Goal: Transaction & Acquisition: Purchase product/service

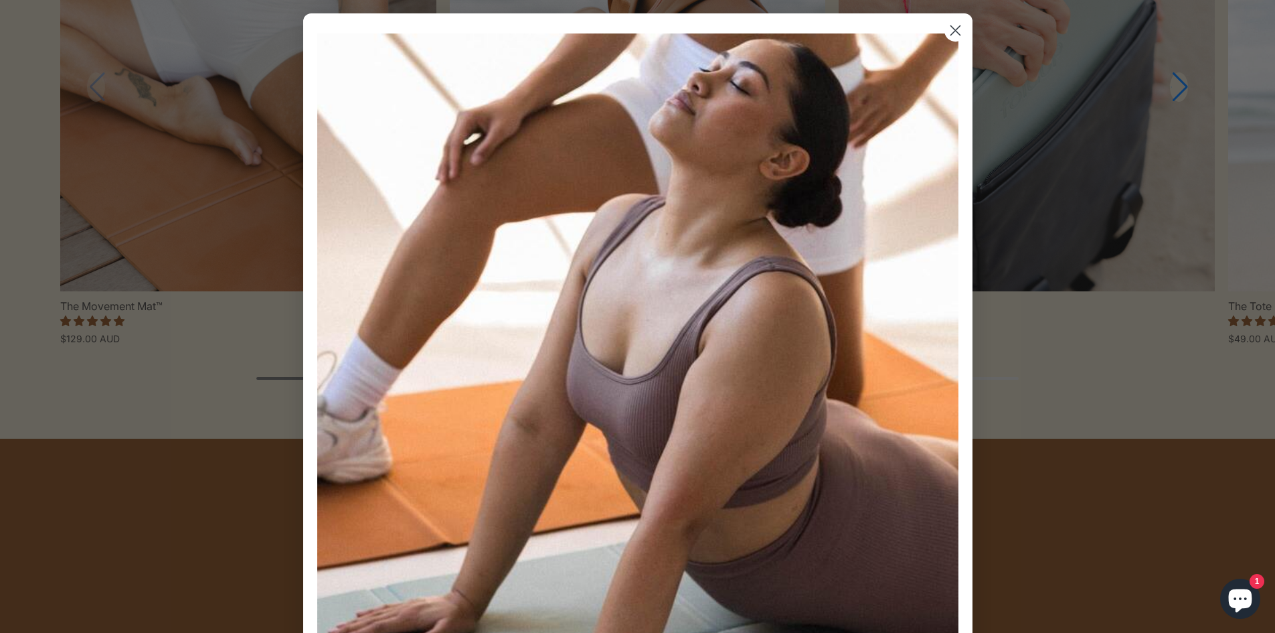
scroll to position [1674, 0]
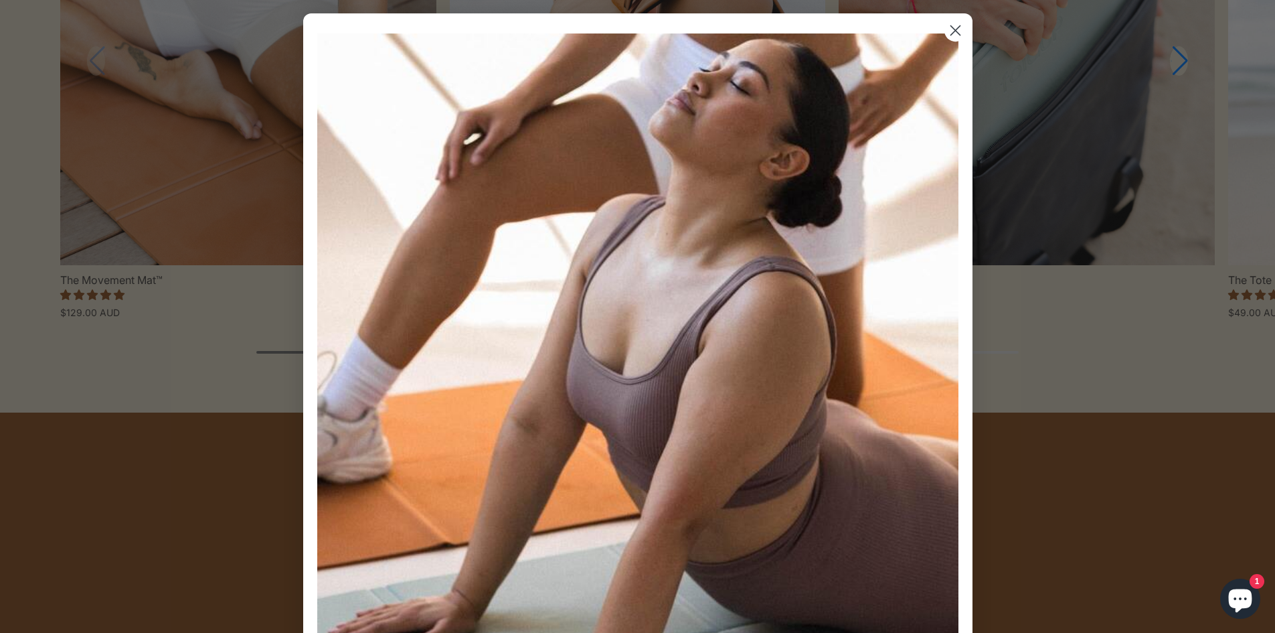
click at [262, 341] on div "Close dialog Sign up for exclusive offers, VIP launches and more! Be the first …" at bounding box center [637, 316] width 1275 height 633
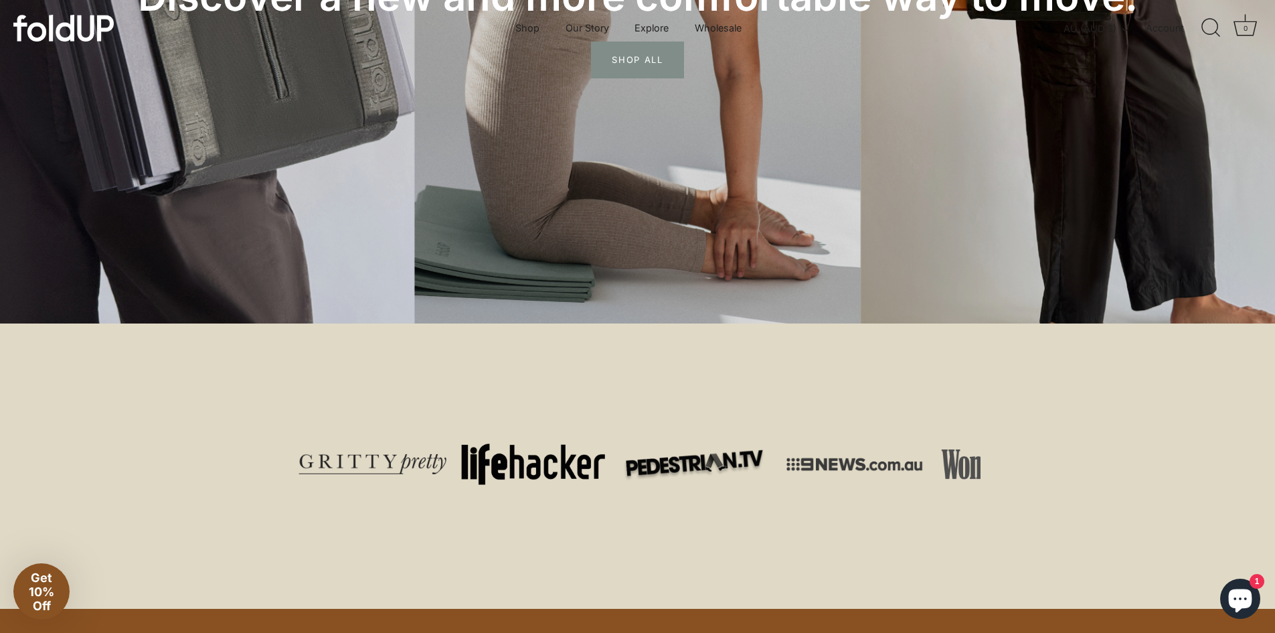
scroll to position [0, 0]
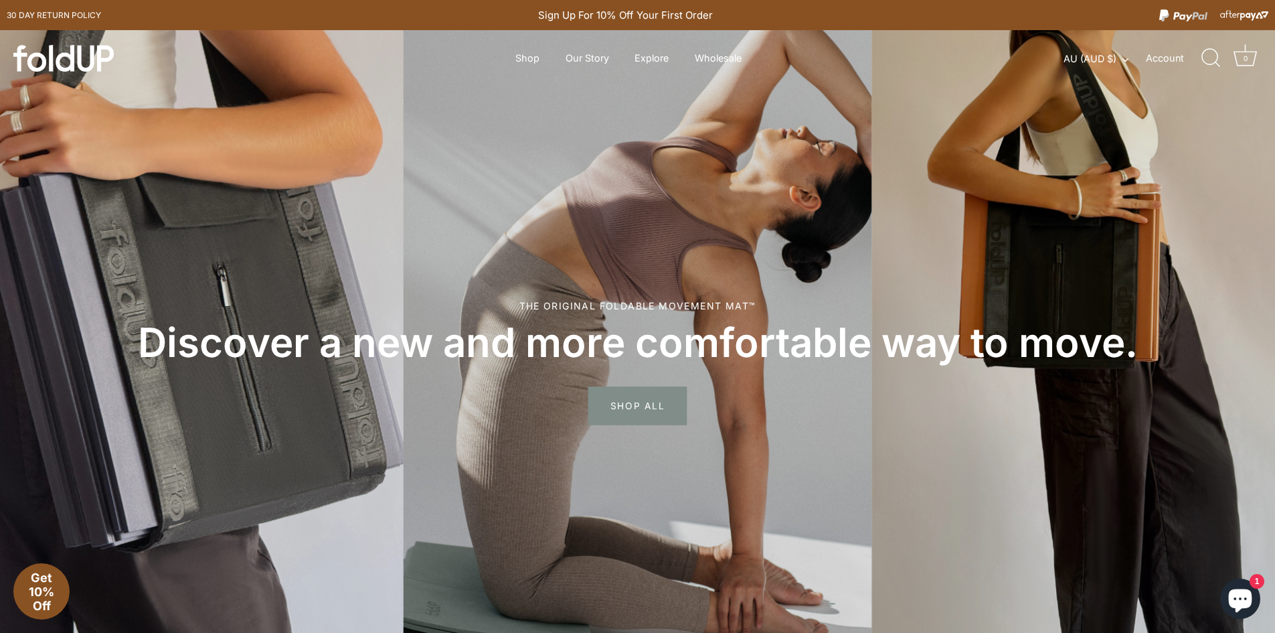
click at [653, 396] on span "SHOP ALL" at bounding box center [637, 406] width 98 height 39
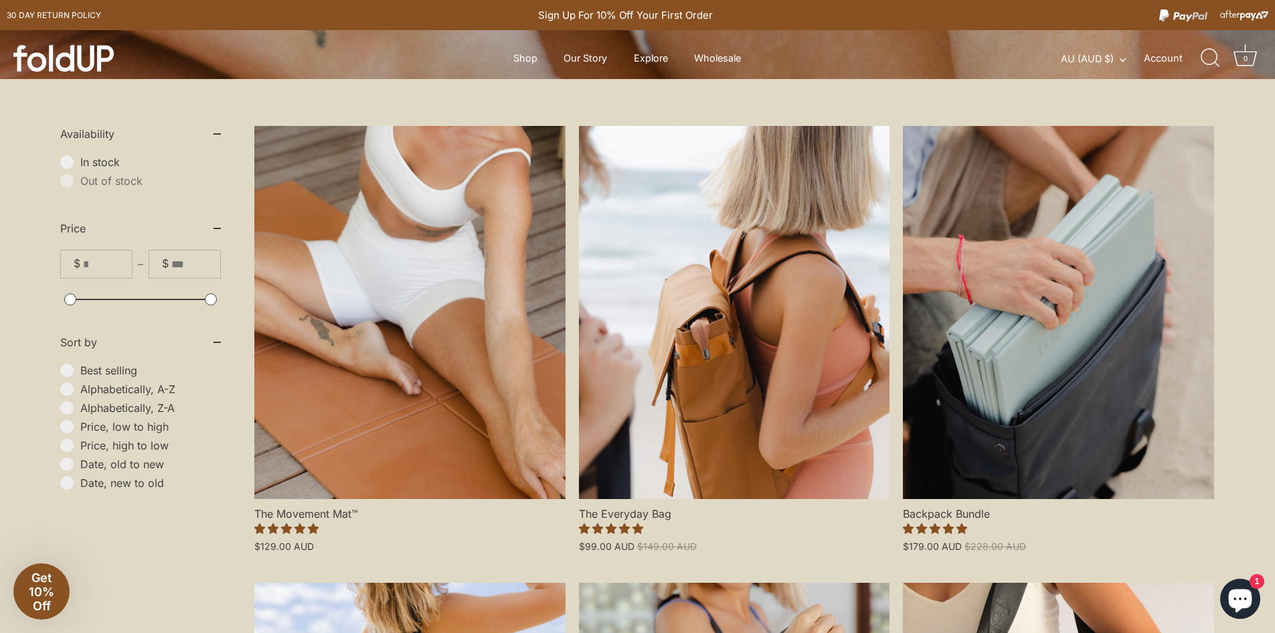
scroll to position [335, 0]
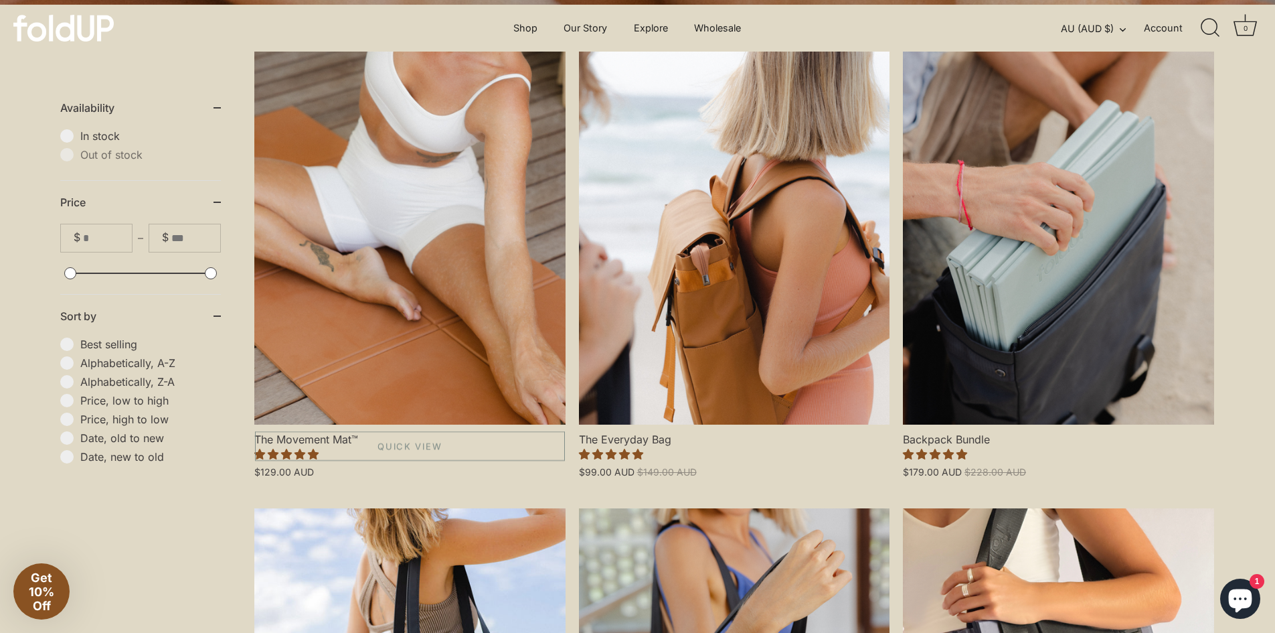
click at [445, 339] on link "The Movement Mat™" at bounding box center [409, 238] width 311 height 373
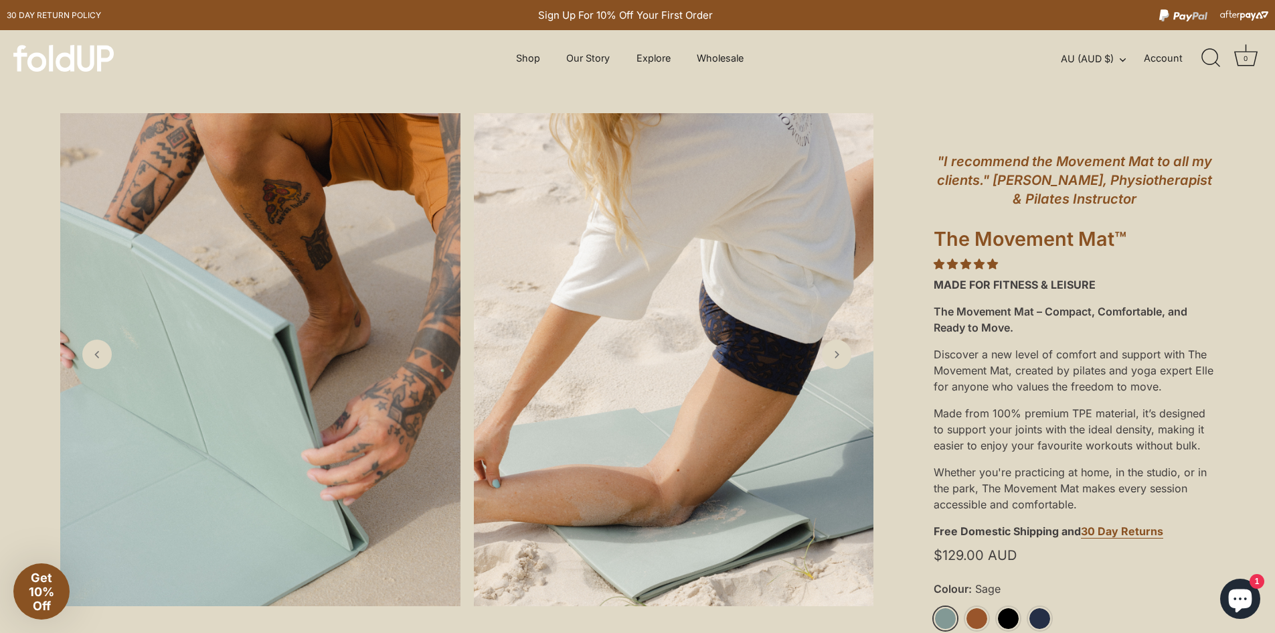
drag, startPoint x: 1107, startPoint y: 54, endPoint x: 988, endPoint y: 58, distance: 119.3
click at [988, 58] on div "Menu Shop Our Story Explore How it works" at bounding box center [637, 58] width 1275 height 56
